Goal: Use online tool/utility: Utilize a website feature to perform a specific function

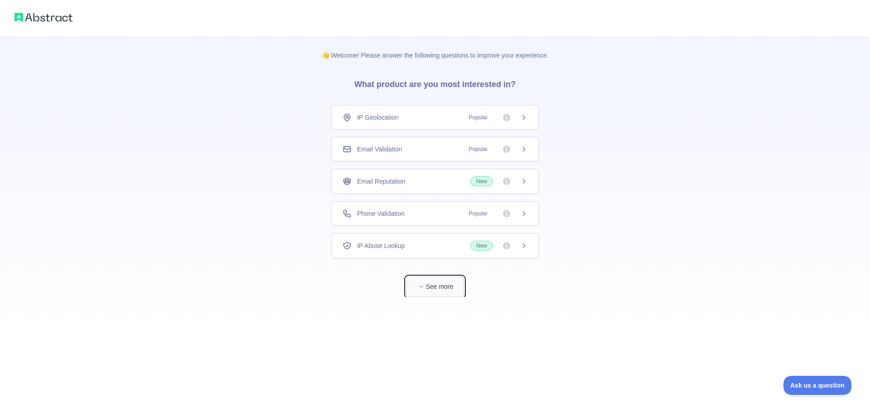
click at [445, 282] on button "See more" at bounding box center [435, 286] width 58 height 20
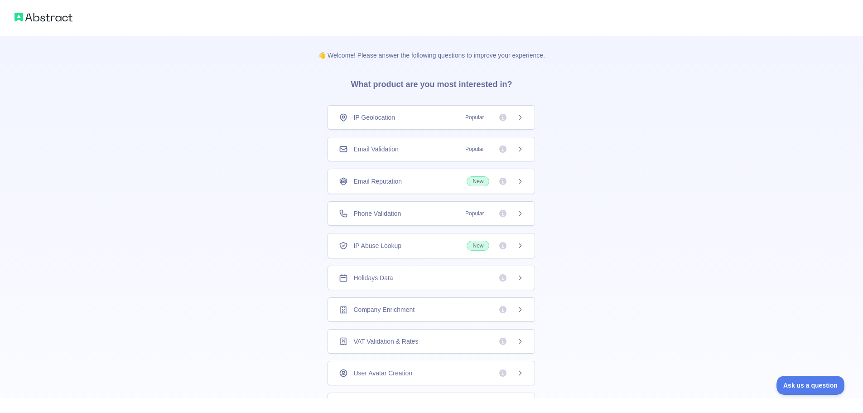
scroll to position [35, 0]
click at [404, 207] on div "IP Abuse Lookup New" at bounding box center [431, 210] width 185 height 10
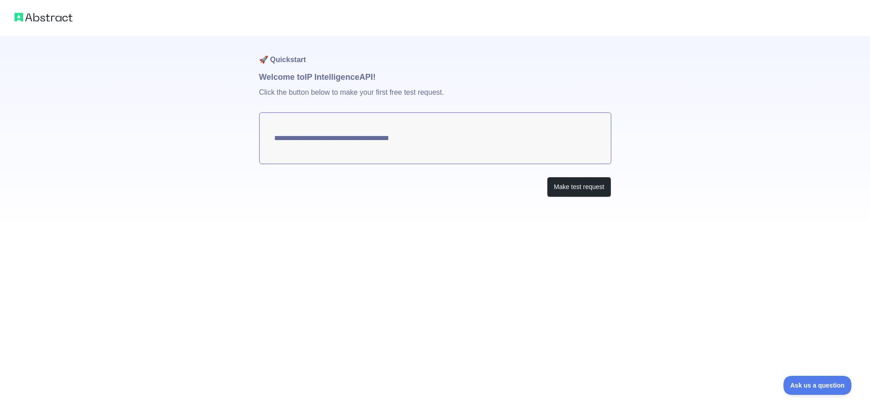
type textarea "**********"
click at [576, 189] on button "Make test request" at bounding box center [579, 187] width 64 height 20
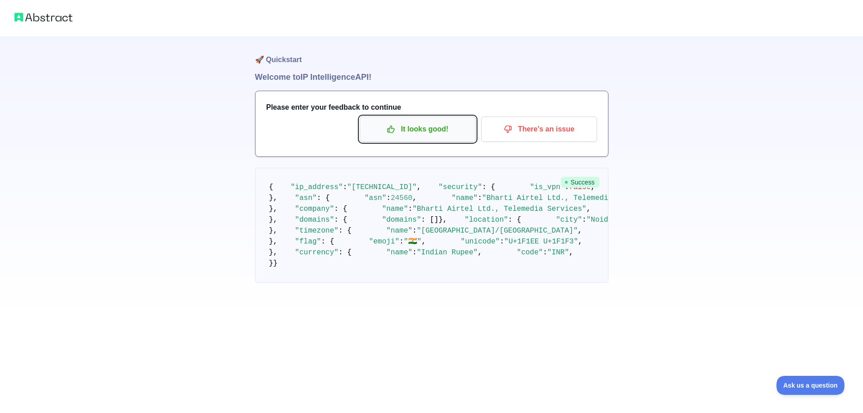
click at [408, 126] on p "It looks good!" at bounding box center [418, 128] width 102 height 15
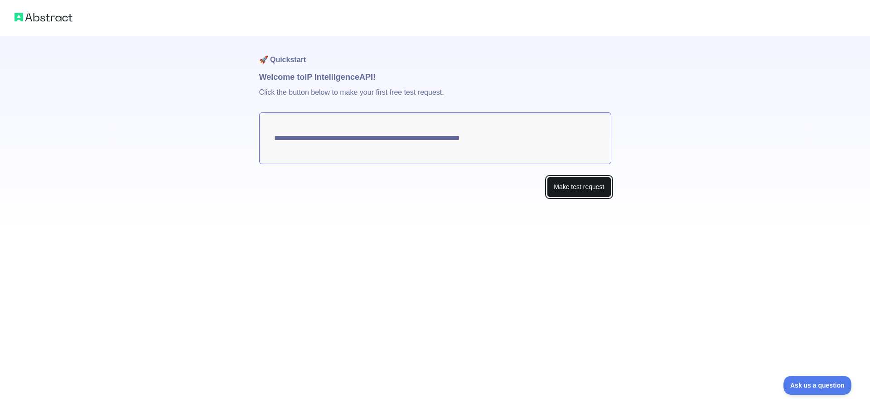
click at [576, 192] on button "Make test request" at bounding box center [579, 187] width 64 height 20
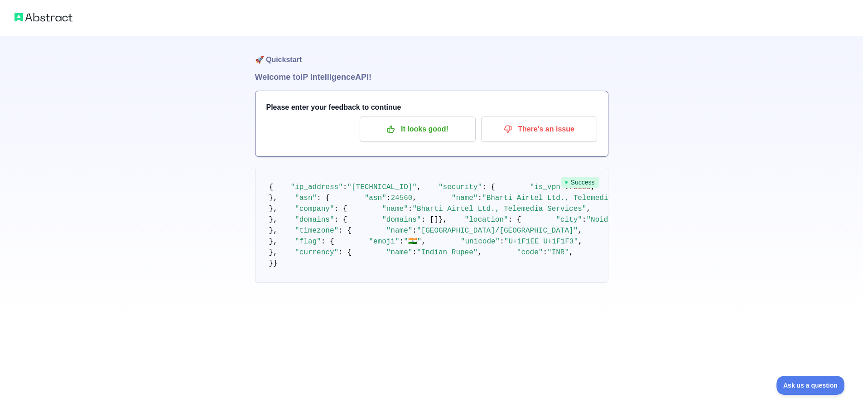
scroll to position [483, 0]
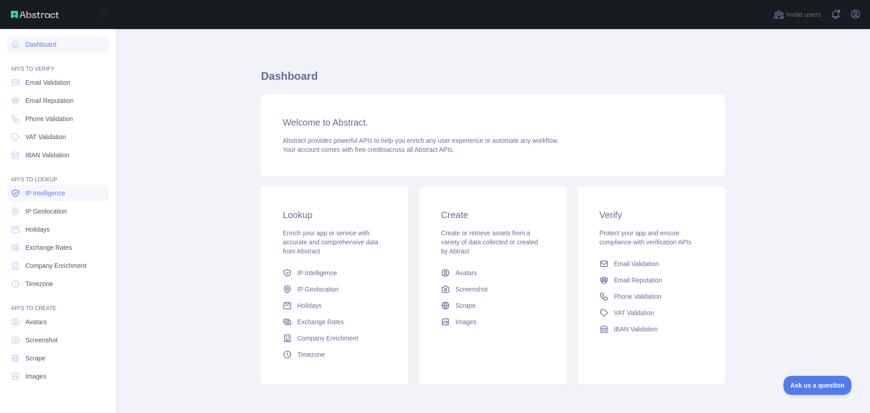
click at [55, 195] on span "IP Intelligence" at bounding box center [45, 193] width 40 height 9
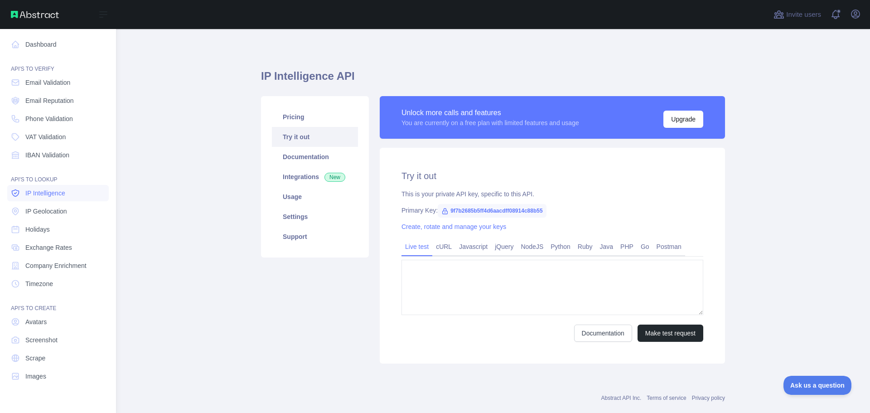
type textarea "**********"
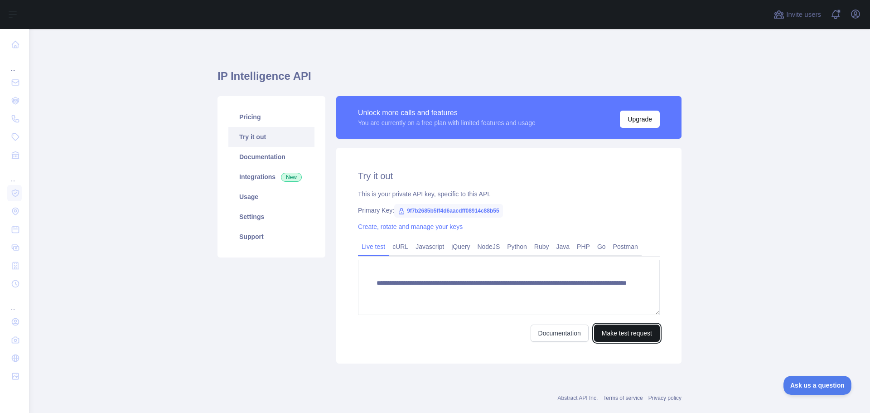
click at [629, 335] on button "Make test request" at bounding box center [627, 333] width 66 height 17
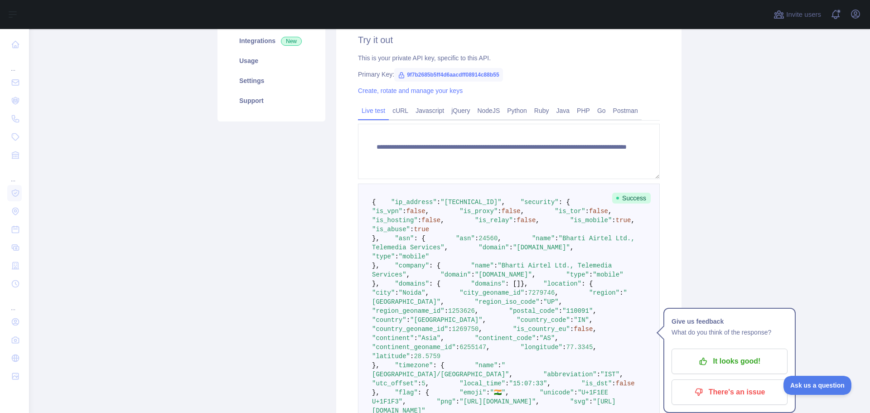
scroll to position [91, 0]
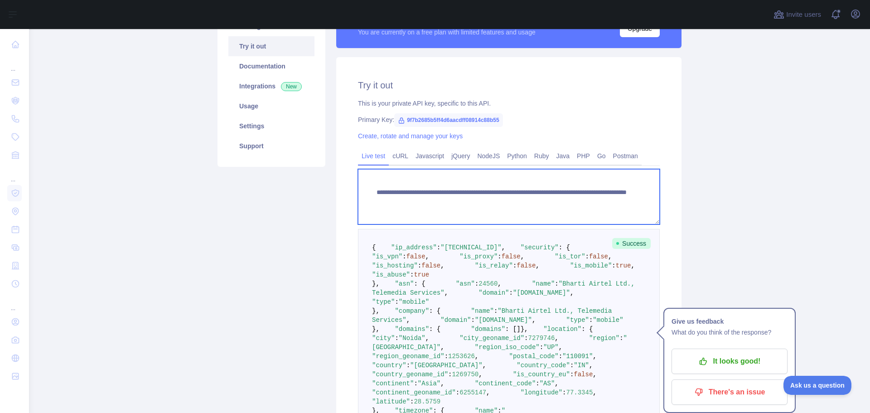
drag, startPoint x: 584, startPoint y: 198, endPoint x: 371, endPoint y: 178, distance: 214.0
click at [371, 178] on textarea "**********" at bounding box center [509, 196] width 302 height 55
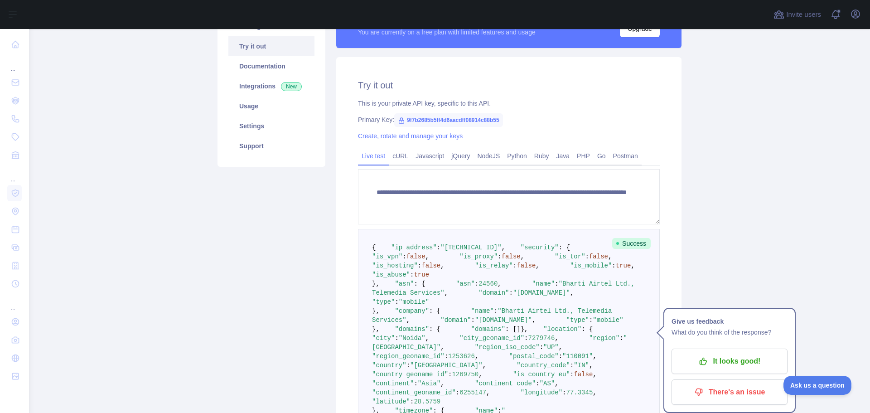
click at [281, 364] on div "Pricing Try it out Documentation Integrations New Usage Settings Support" at bounding box center [271, 276] width 119 height 543
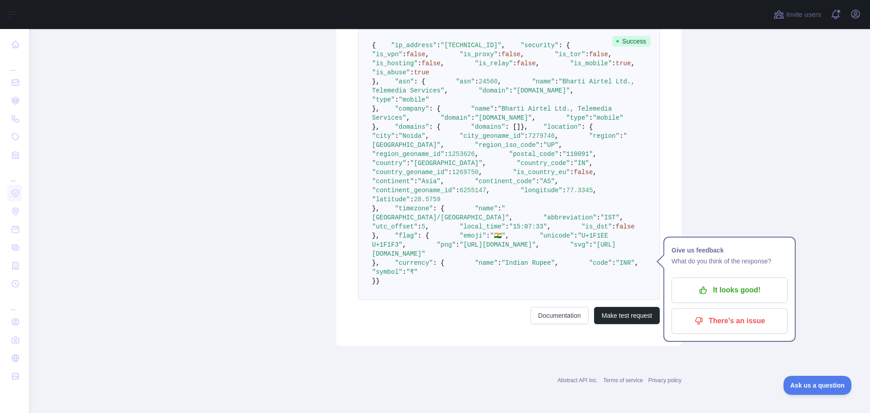
scroll to position [453, 0]
